Goal: Information Seeking & Learning: Learn about a topic

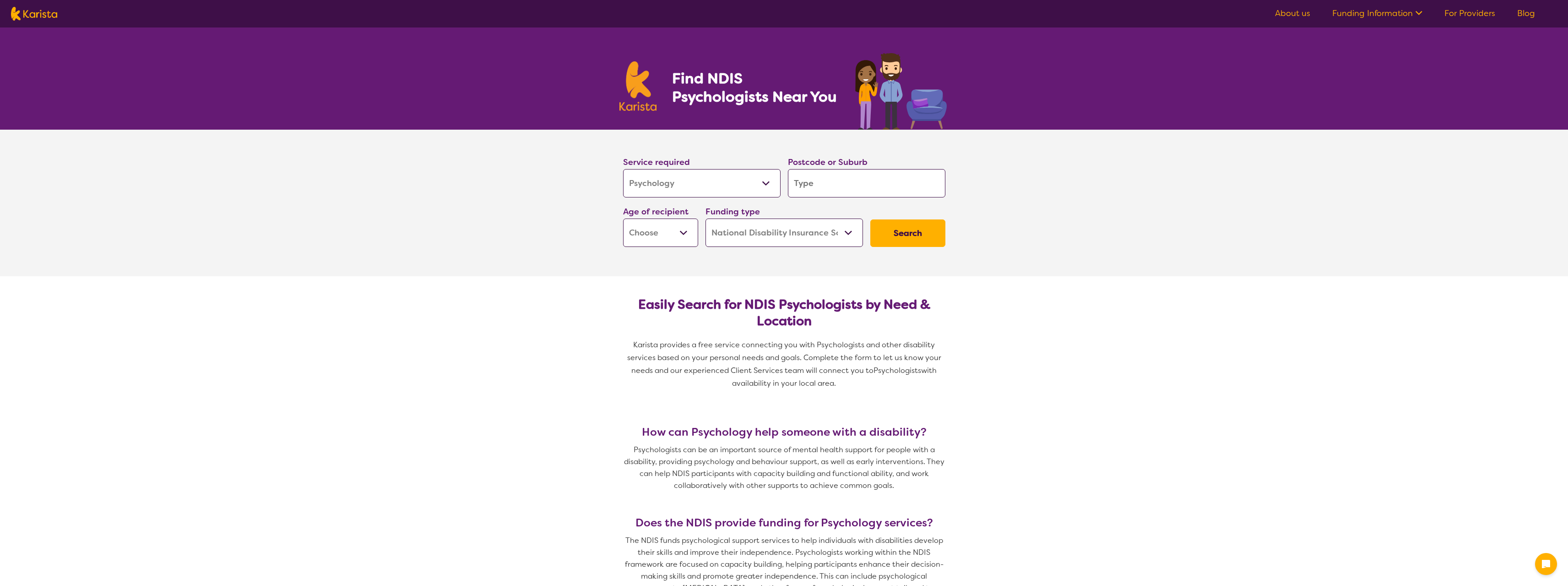
select select "Psychology"
select select "NDIS"
select select "Psychology"
select select "NDIS"
drag, startPoint x: 0, startPoint y: 0, endPoint x: 840, endPoint y: 182, distance: 859.5
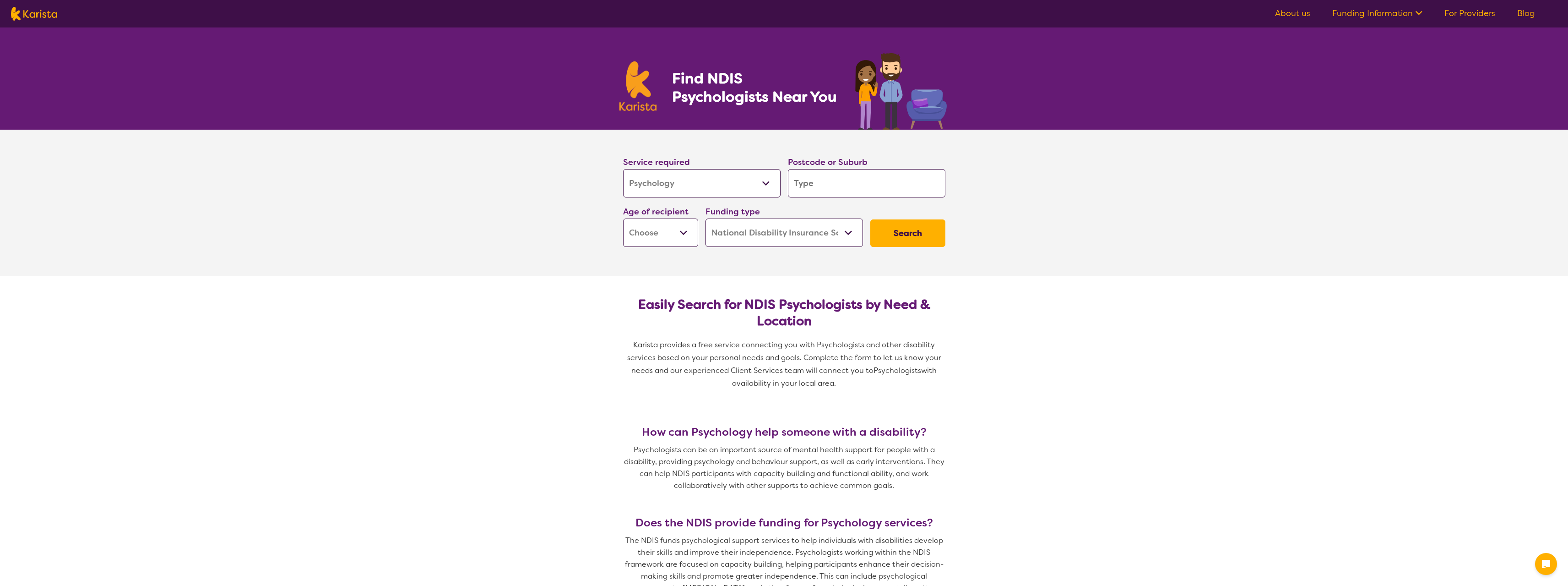
click at [840, 182] on input "search" at bounding box center [866, 183] width 158 height 29
type input "2"
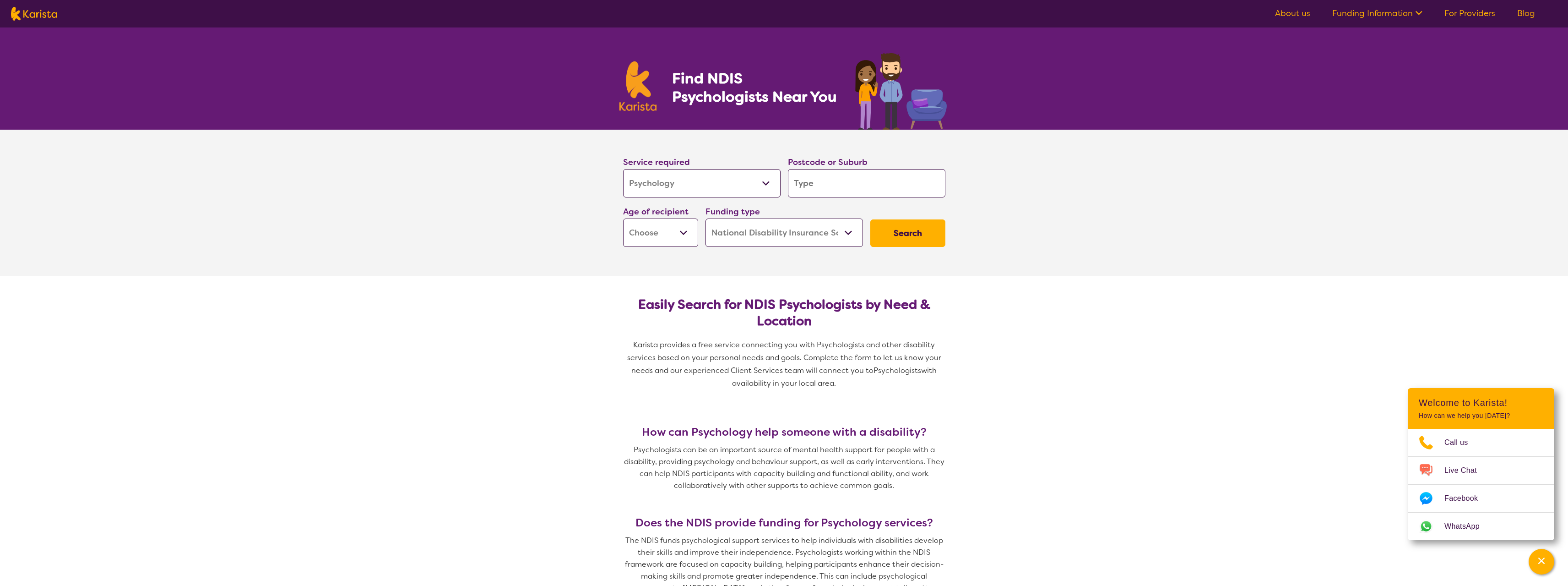
click at [685, 238] on select "Early Childhood - 0 to 9 Child - 10 to 11 Adolescent - 12 to 17 Adult - 18 to 6…" at bounding box center [660, 233] width 75 height 29
select select "EC"
click at [623, 219] on select "Early Childhood - 0 to 9 Child - 10 to 11 Adolescent - 12 to 17 Adult - 18 to 6…" at bounding box center [660, 233] width 75 height 29
select select "EC"
click at [812, 232] on select "Home Care Package (HCP) National Disability Insurance Scheme (NDIS) I don't know" at bounding box center [784, 233] width 158 height 29
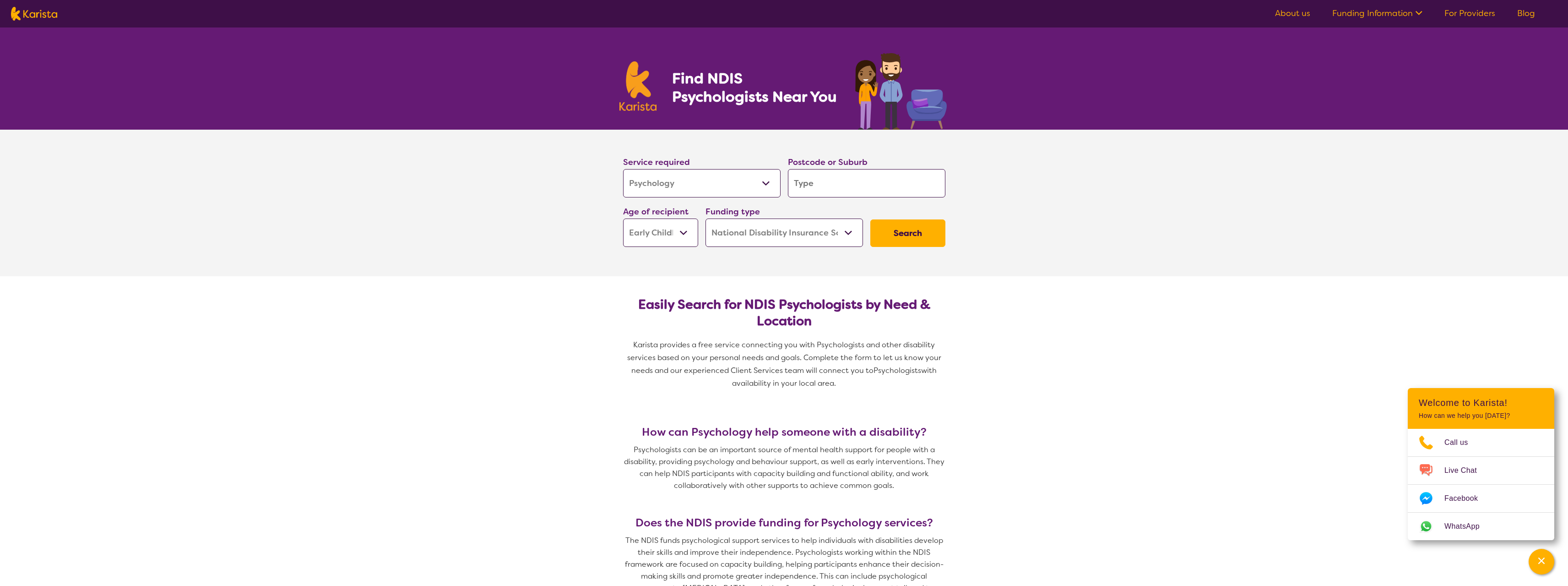
click at [812, 232] on select "Home Care Package (HCP) National Disability Insurance Scheme (NDIS) I don't know" at bounding box center [784, 233] width 158 height 29
click at [677, 234] on select "Early Childhood - 0 to 9 Child - 10 to 11 Adolescent - 12 to 17 Adult - 18 to 6…" at bounding box center [660, 233] width 75 height 29
select select "CH"
click at [623, 219] on select "Early Childhood - 0 to 9 Child - 10 to 11 Adolescent - 12 to 17 Adult - 18 to 6…" at bounding box center [660, 233] width 75 height 29
select select "CH"
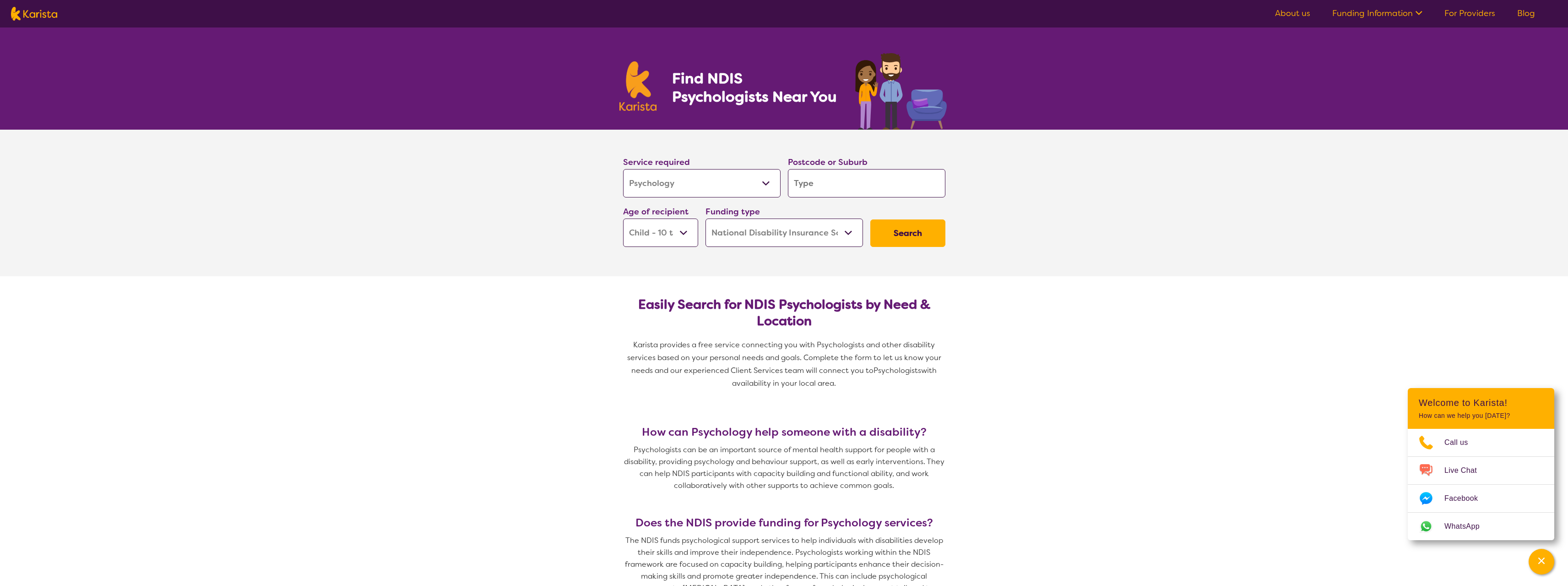
click at [924, 232] on button "Search" at bounding box center [908, 233] width 75 height 27
type input "m"
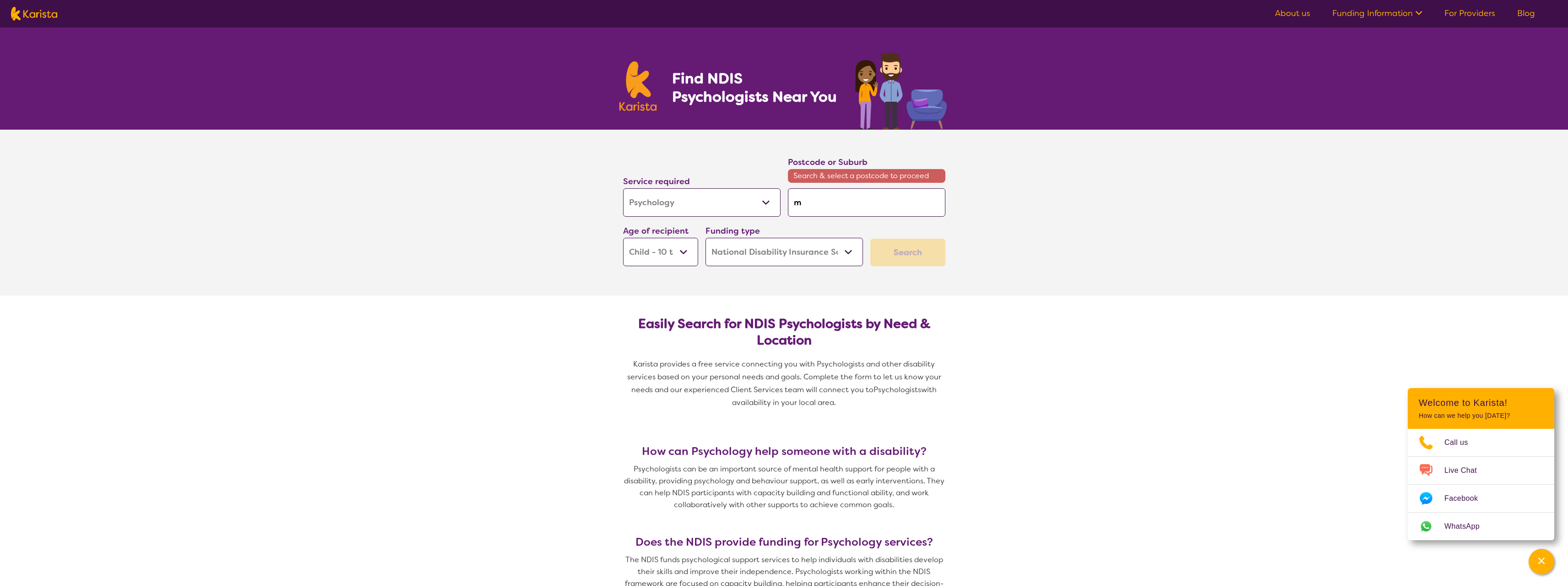
type input "mo"
type input "mou"
type input "moun"
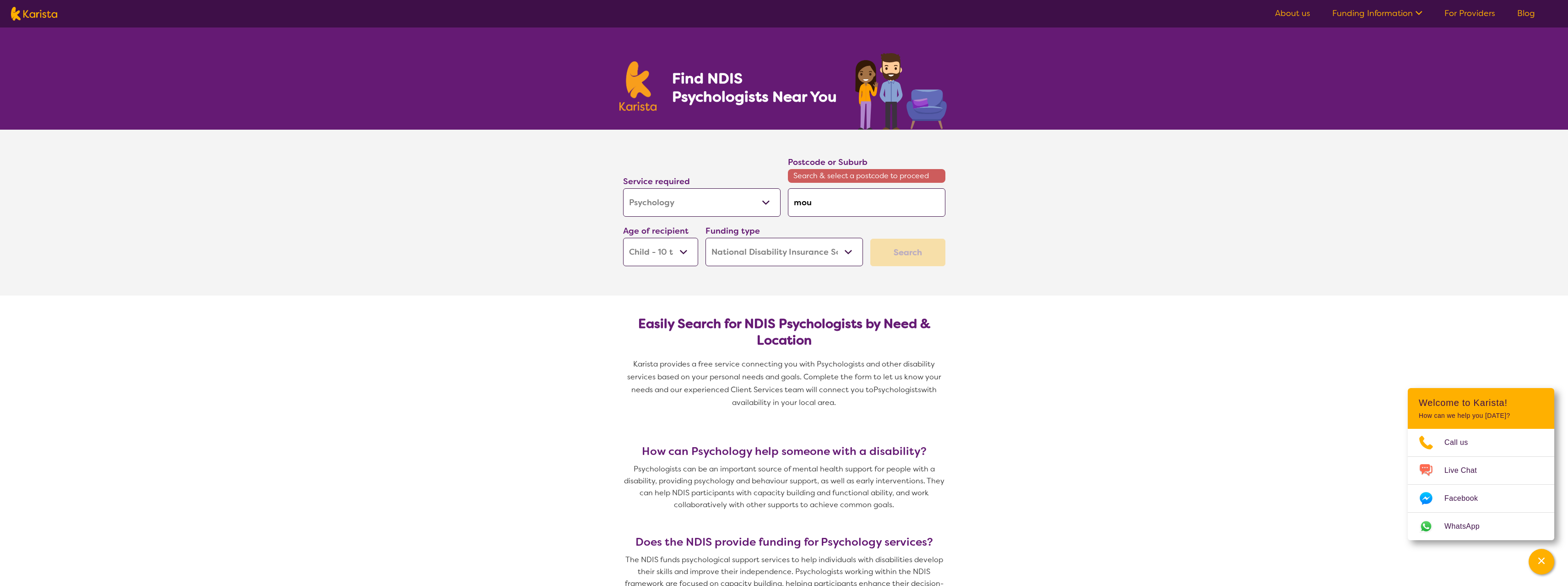
type input "moun"
type input "mount"
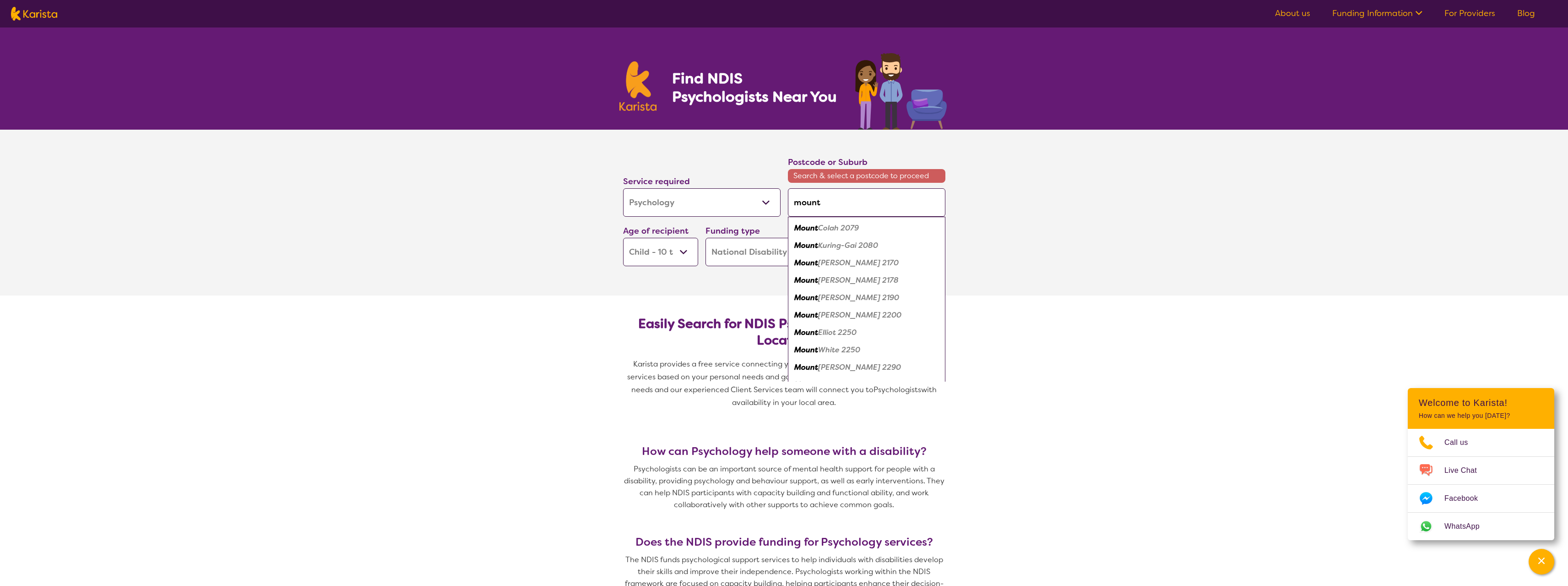
type input "mount"
type input "mou"
type input "m"
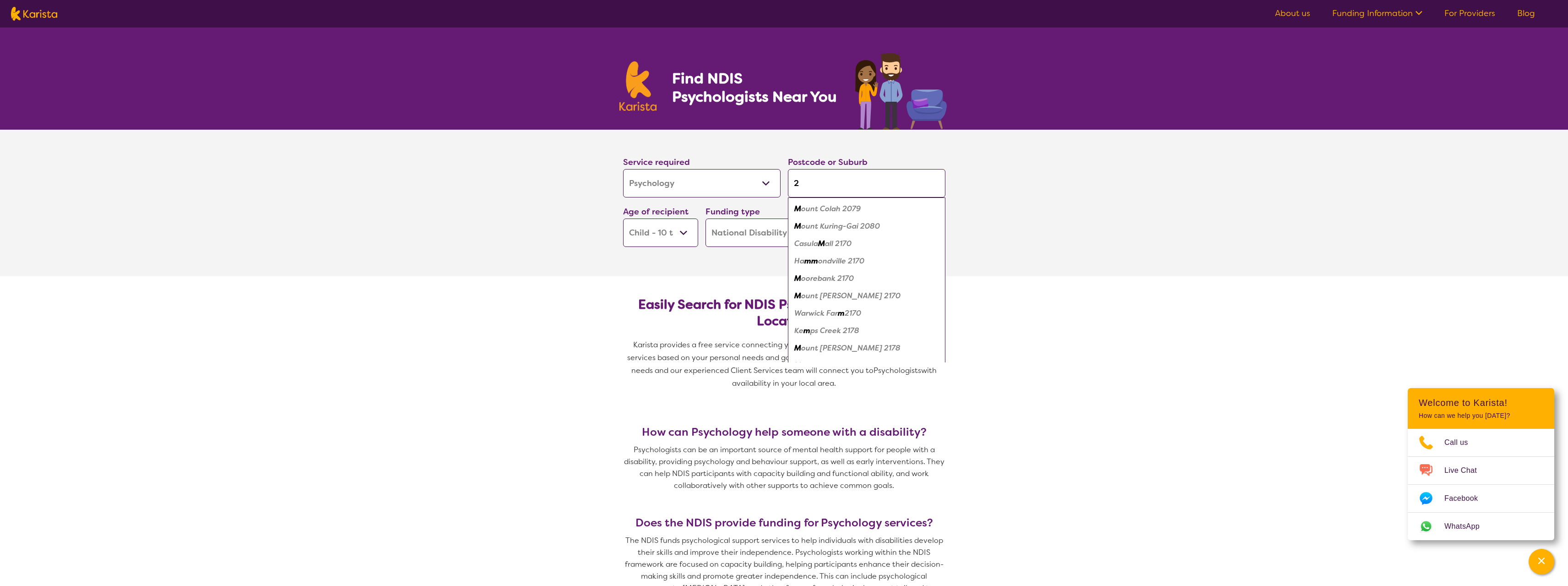
type input "27"
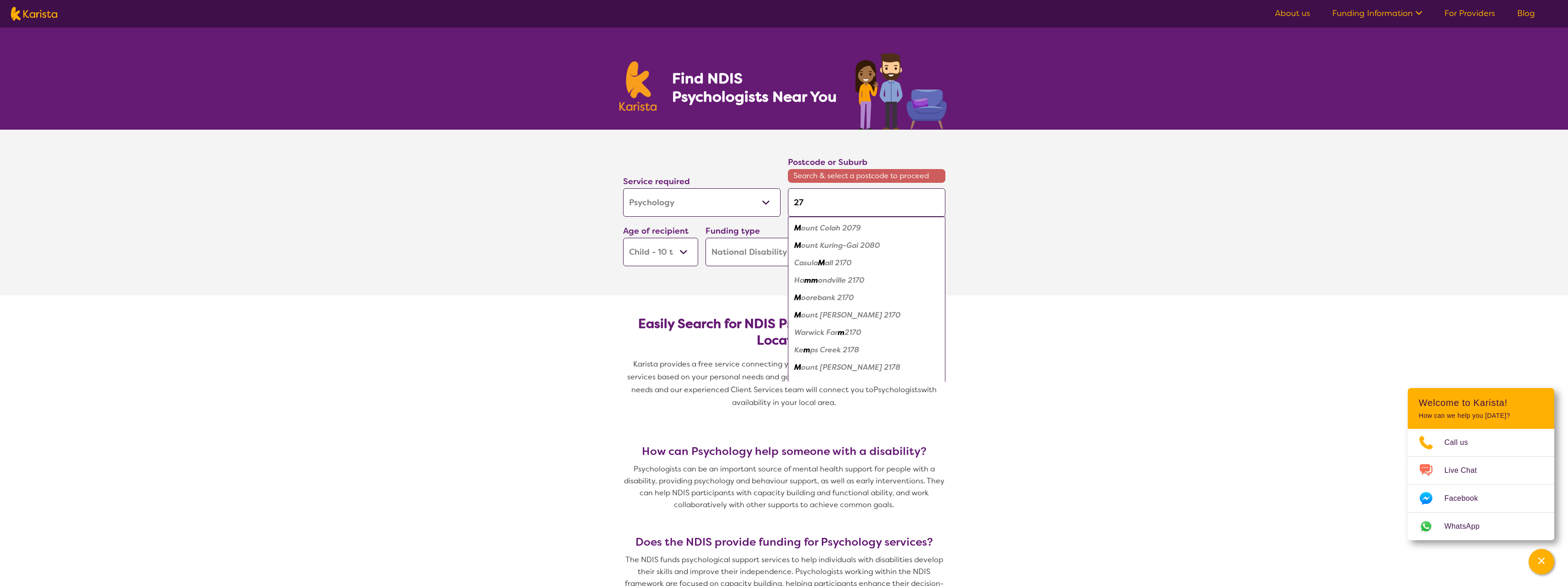
type input "27"
type input "277"
type input "2770"
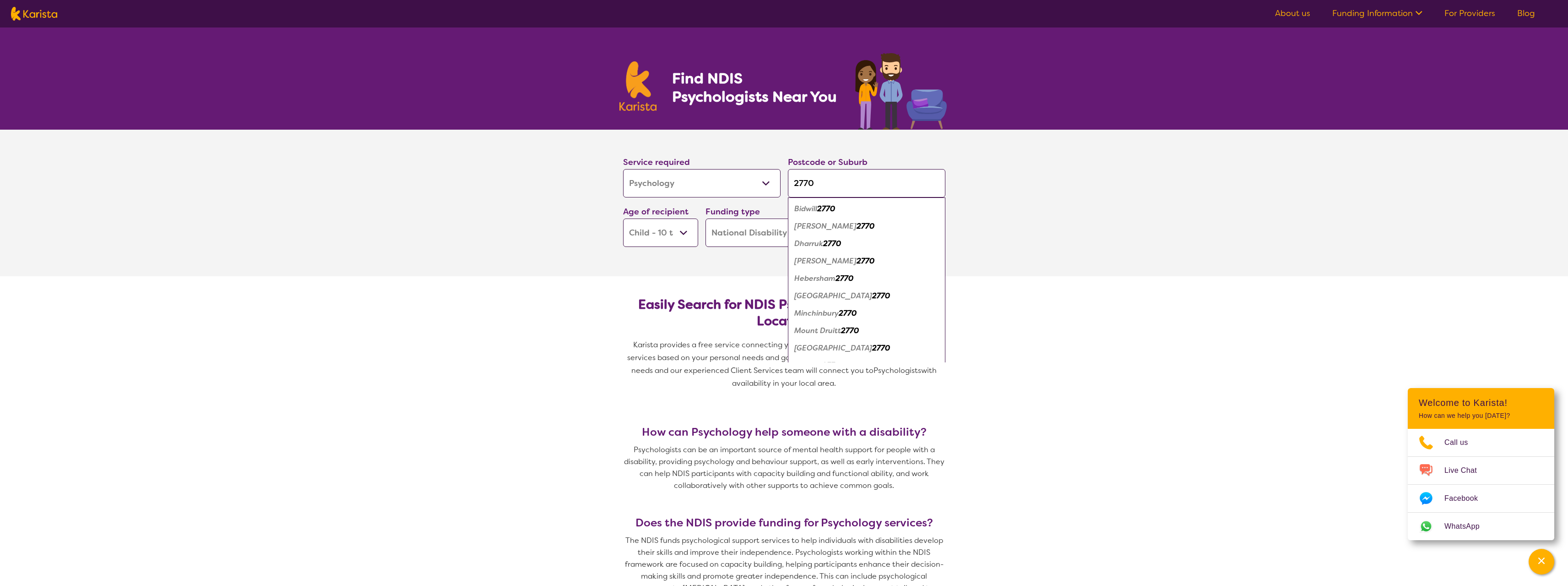
type input "2770"
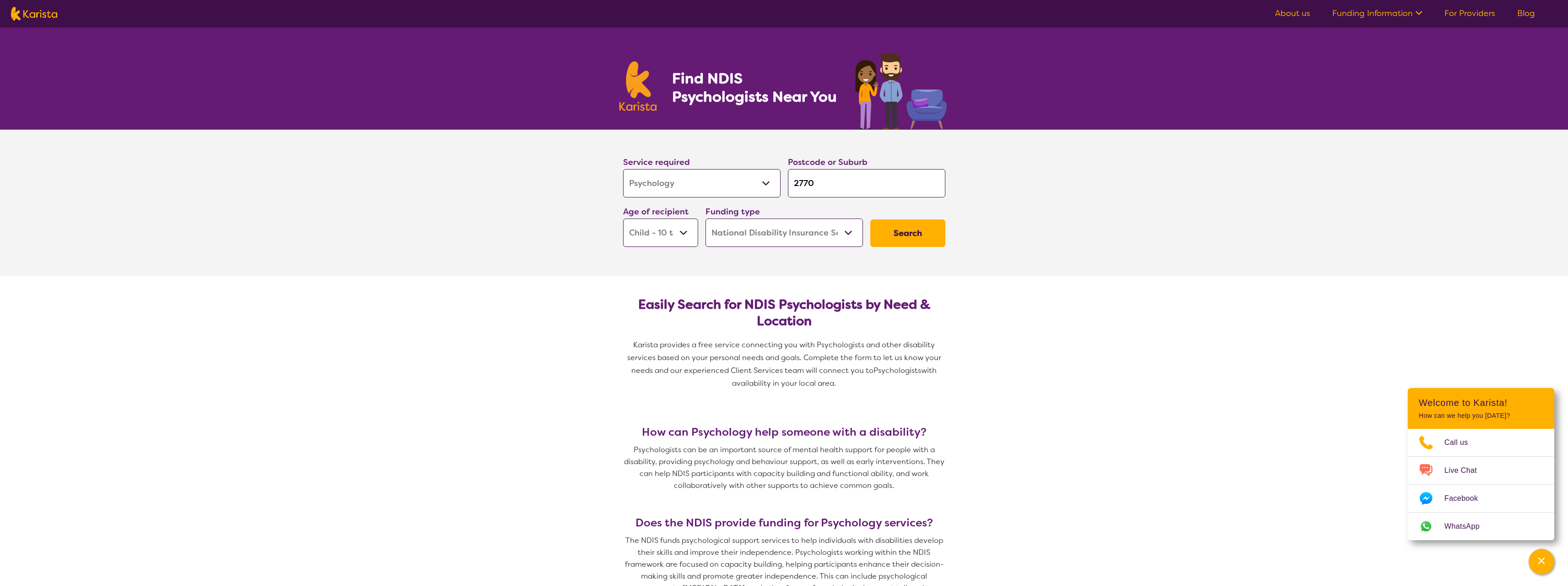
click at [901, 234] on button "Search" at bounding box center [908, 233] width 75 height 27
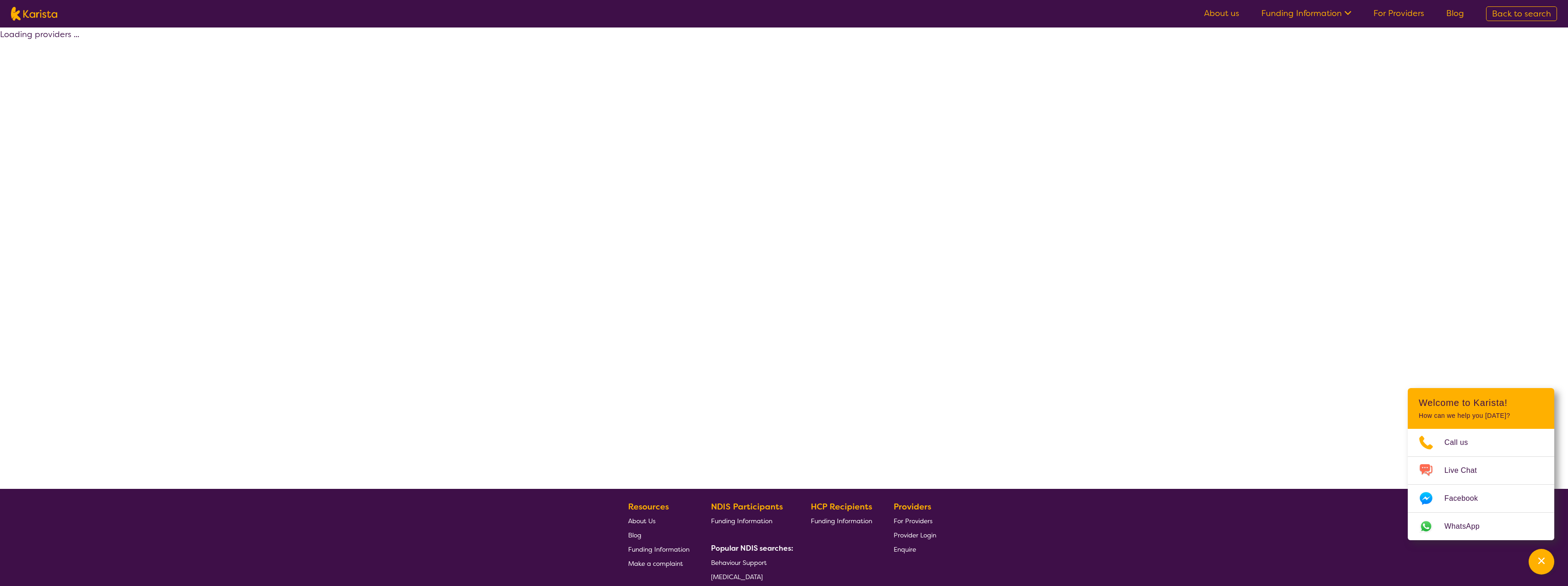
select select "by_score"
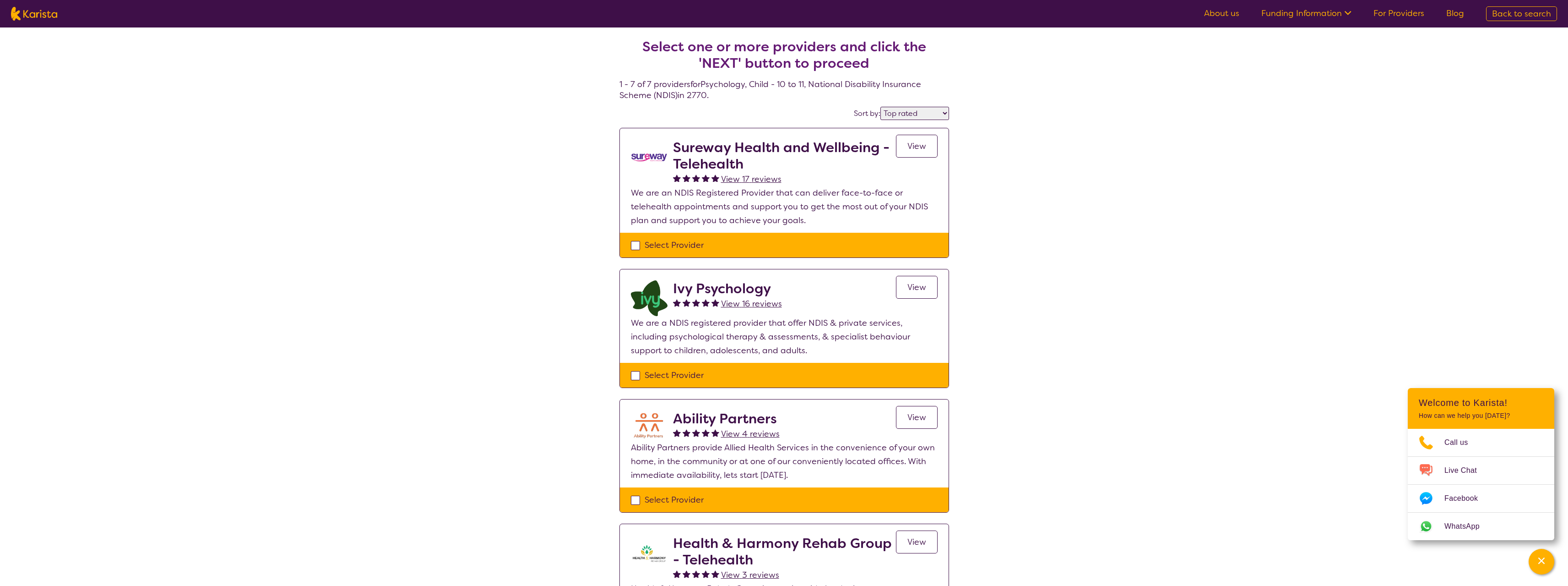
drag, startPoint x: 1186, startPoint y: 319, endPoint x: 1165, endPoint y: 267, distance: 56.1
click at [1165, 267] on div "Select one or more providers and click the 'NEXT' button to proceed 1 - 7 of 7 …" at bounding box center [784, 544] width 1568 height 1033
select select "Psychology"
select select "CH"
select select "NDIS"
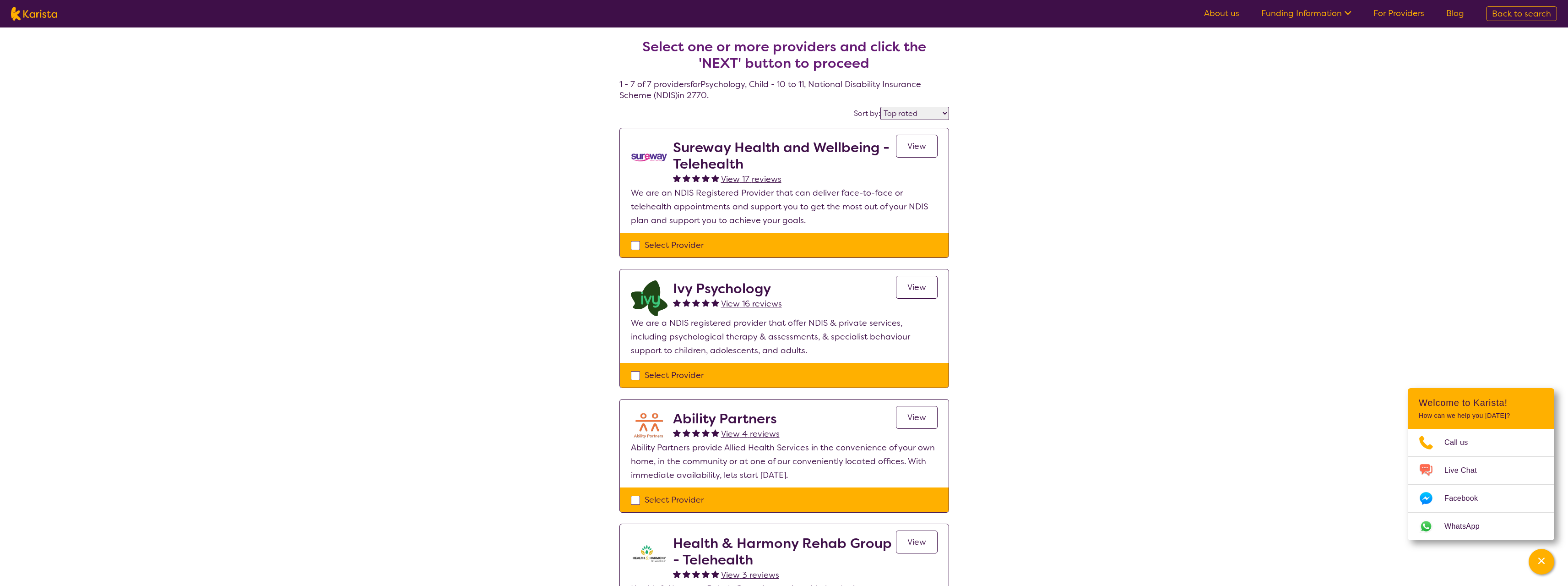
select select "Psychology"
select select "CH"
select select "NDIS"
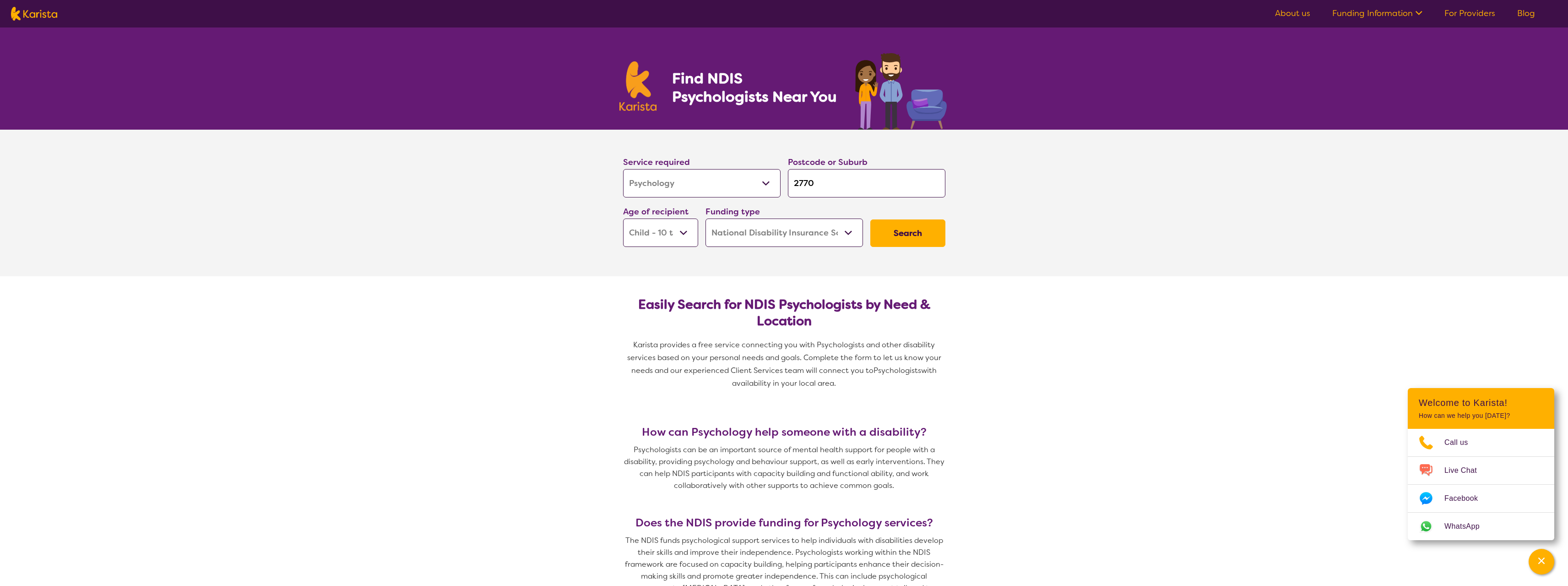
drag, startPoint x: 857, startPoint y: 184, endPoint x: 760, endPoint y: 182, distance: 97.0
click at [760, 182] on div "Service required Allied Health Assistant Assessment ([MEDICAL_DATA] or [MEDICAL…" at bounding box center [785, 201] width 330 height 99
type input "p"
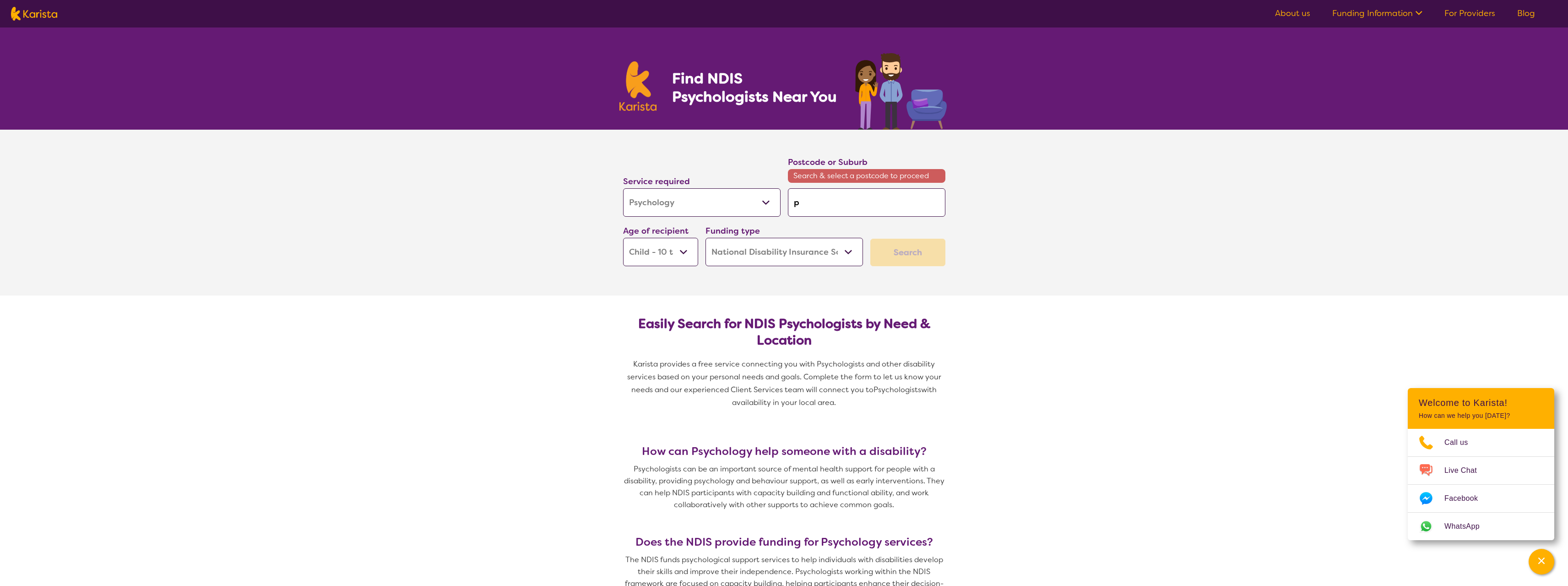
type input "p"
type input "pe"
type input "pen"
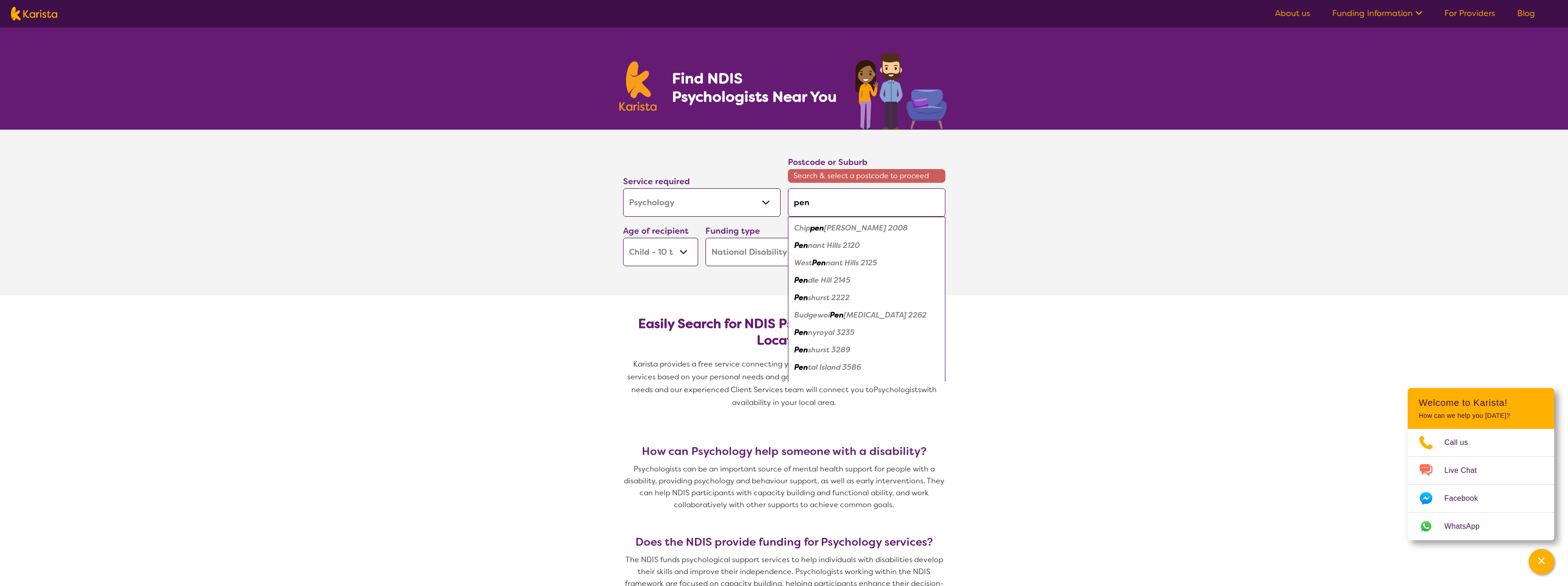
type input "penr"
type input "penri"
type input "penrit"
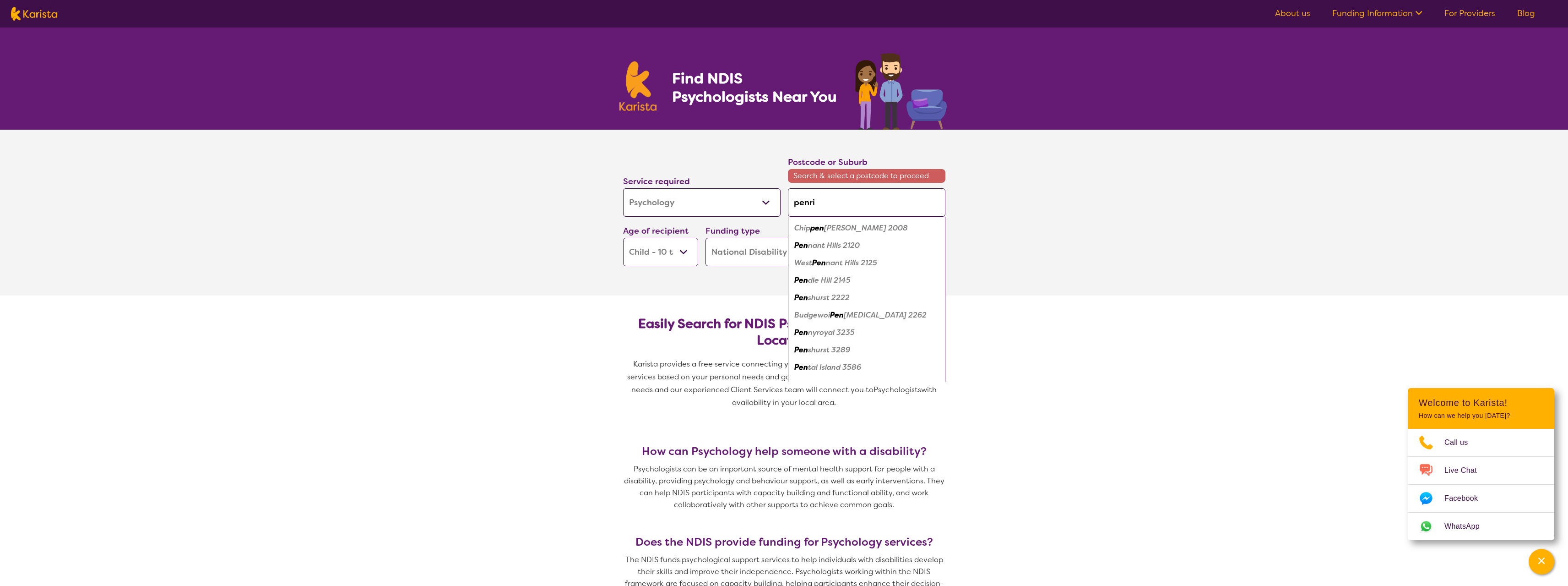
type input "penrit"
type input "penrith"
click at [845, 225] on div "Penrith 2750" at bounding box center [867, 228] width 149 height 18
type input "2750"
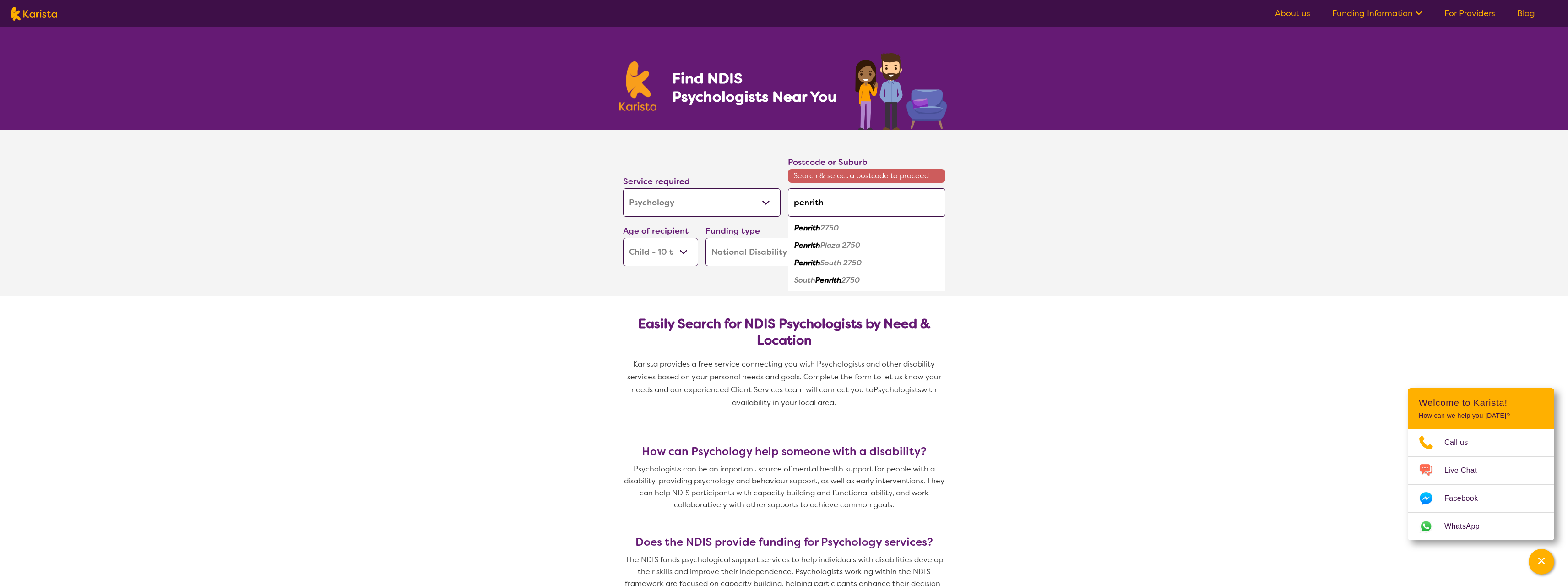
type input "2750"
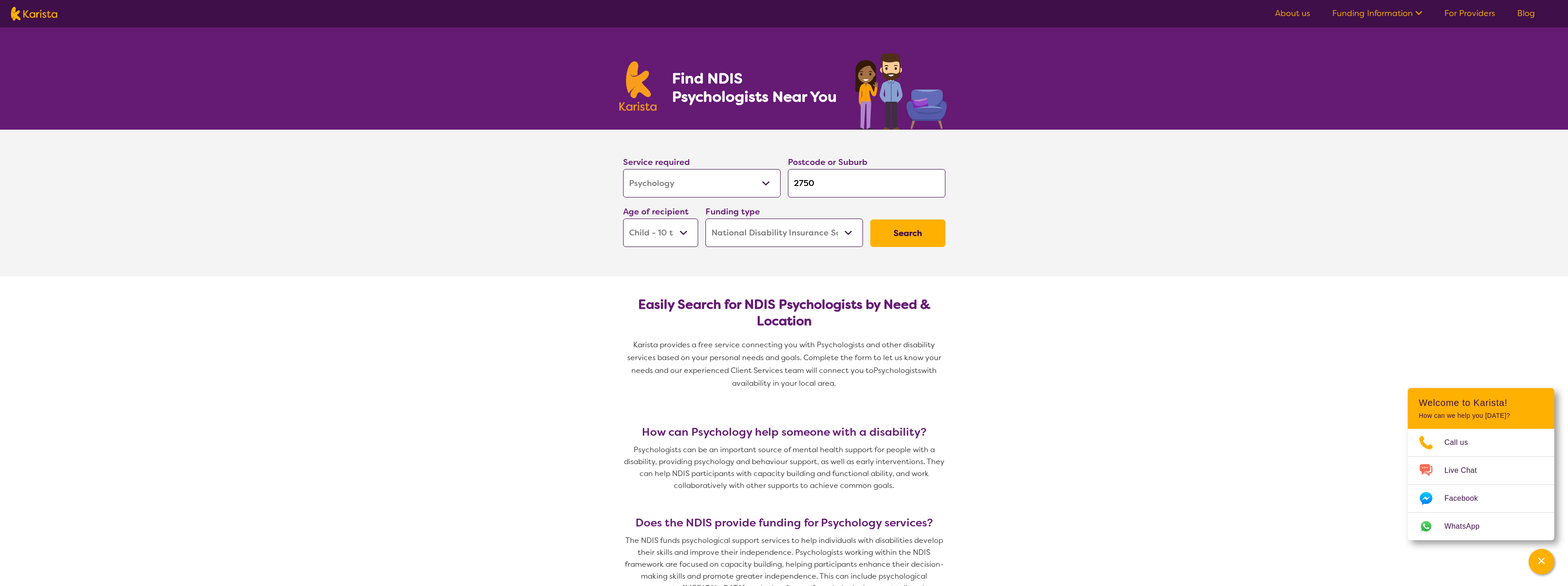
click at [917, 233] on button "Search" at bounding box center [908, 233] width 75 height 27
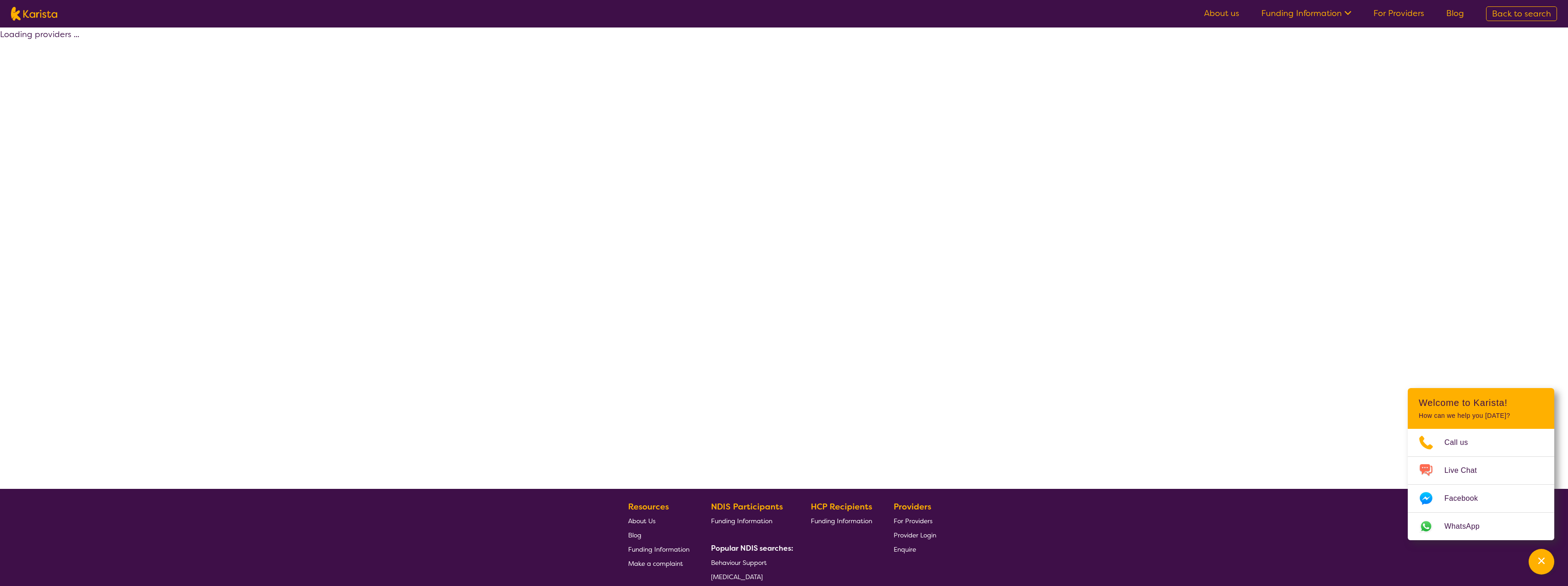
select select "by_score"
